Goal: Task Accomplishment & Management: Use online tool/utility

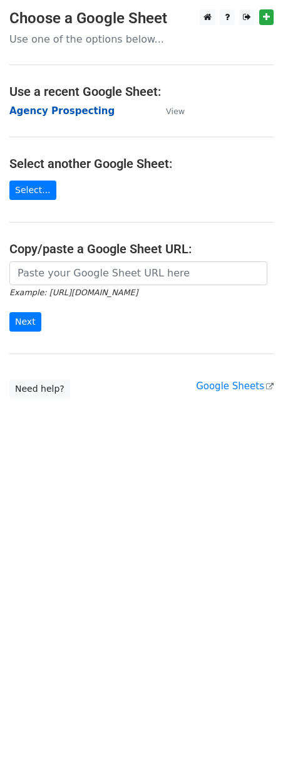
click at [31, 110] on strong "Agency Prospecting" at bounding box center [61, 110] width 105 height 11
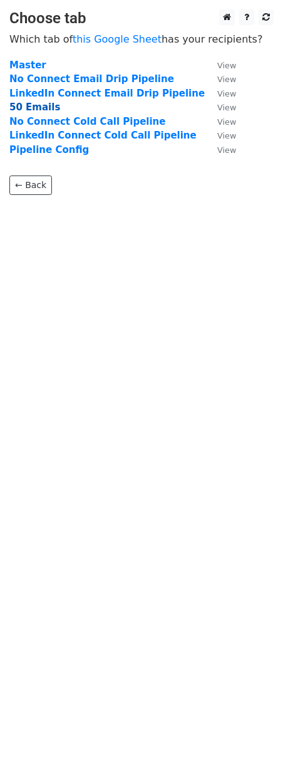
click at [34, 110] on strong "50 Emails" at bounding box center [34, 107] width 51 height 11
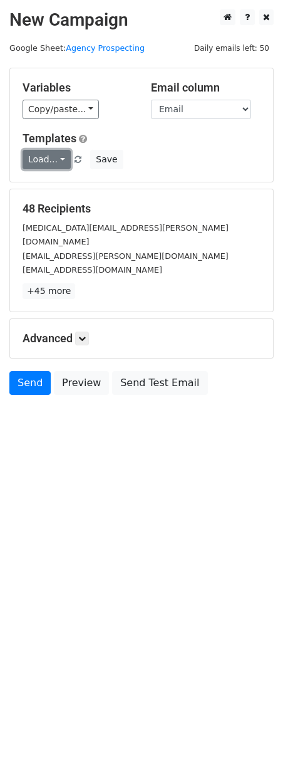
click at [51, 159] on link "Load..." at bounding box center [47, 159] width 48 height 19
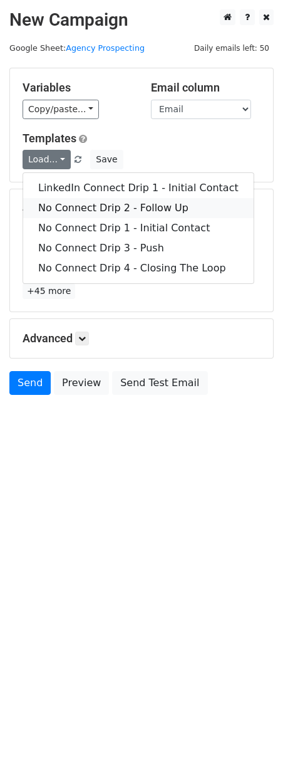
click at [63, 212] on link "No Connect Drip 2 - Follow Up" at bounding box center [138, 208] width 231 height 20
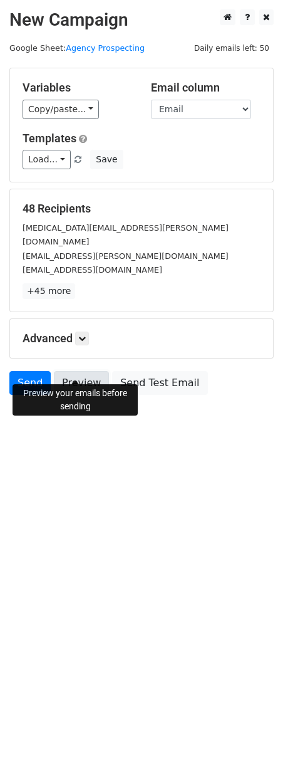
click at [77, 371] on link "Preview" at bounding box center [81, 383] width 55 height 24
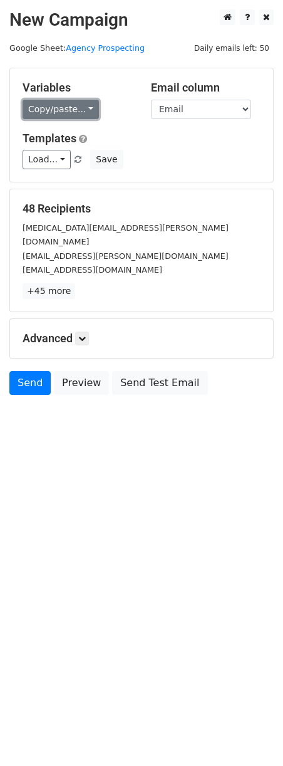
click at [79, 110] on link "Copy/paste..." at bounding box center [61, 109] width 77 height 19
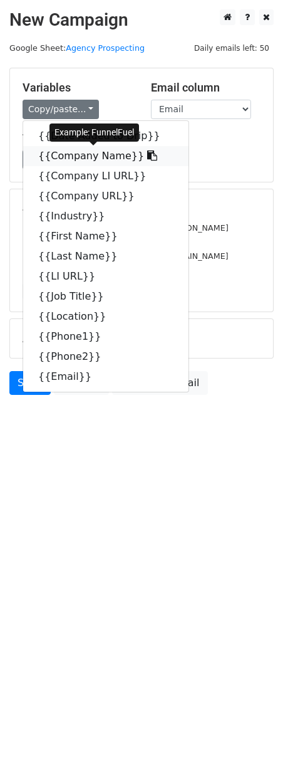
click at [144, 161] on span at bounding box center [150, 156] width 13 height 12
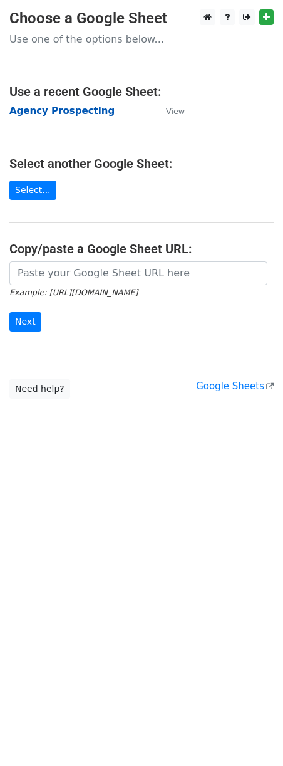
click at [29, 106] on strong "Agency Prospecting" at bounding box center [61, 110] width 105 height 11
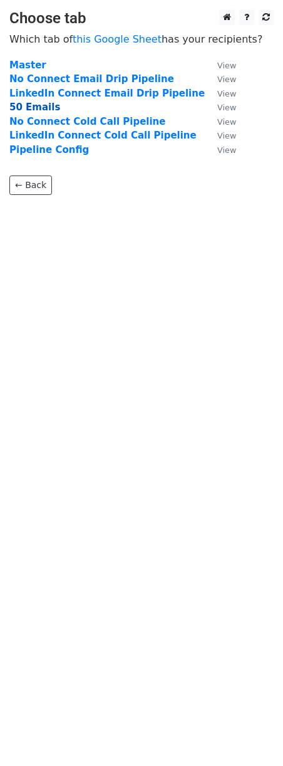
click at [34, 110] on strong "50 Emails" at bounding box center [34, 107] width 51 height 11
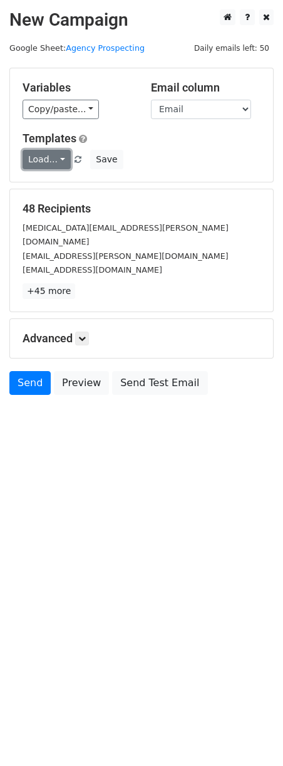
click at [51, 162] on link "Load..." at bounding box center [47, 159] width 48 height 19
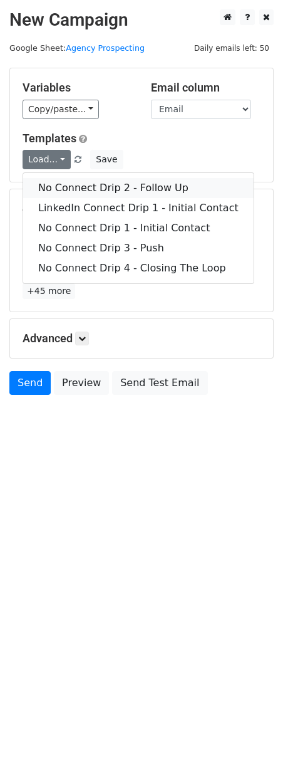
click at [57, 179] on link "No Connect Drip 2 - Follow Up" at bounding box center [138, 188] width 231 height 20
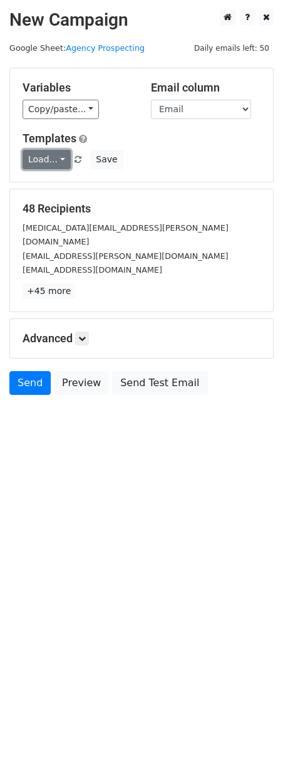
click at [48, 161] on link "Load..." at bounding box center [47, 159] width 48 height 19
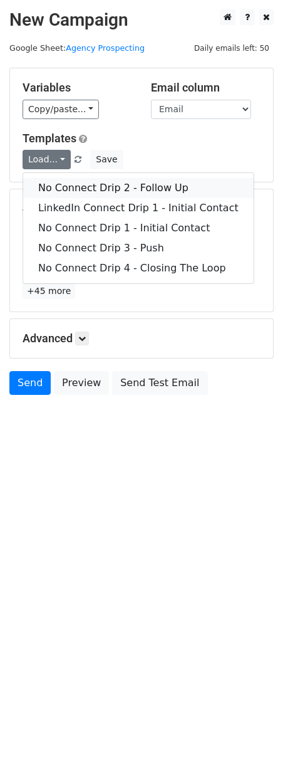
click at [50, 192] on link "No Connect Drip 2 - Follow Up" at bounding box center [138, 188] width 231 height 20
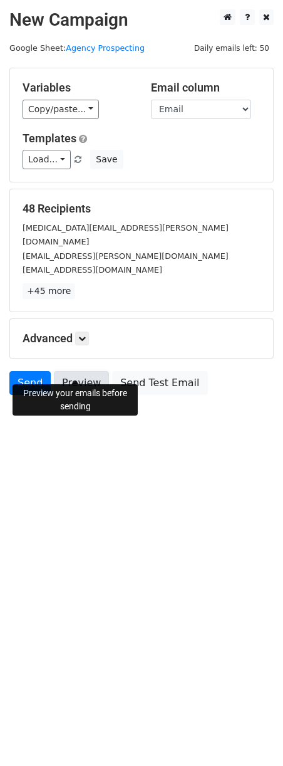
click at [77, 371] on link "Preview" at bounding box center [81, 383] width 55 height 24
